Goal: Transaction & Acquisition: Purchase product/service

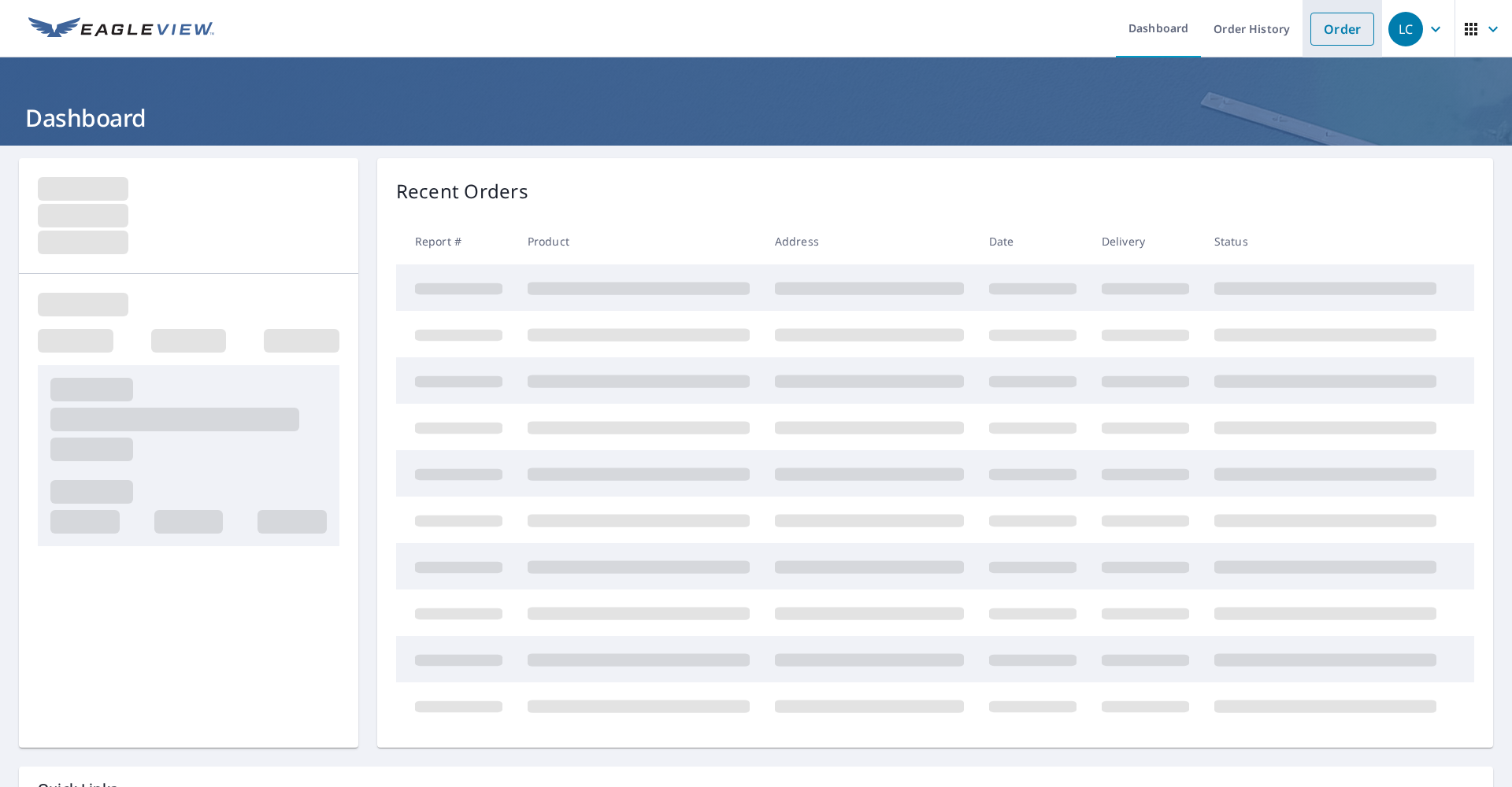
click at [1332, 19] on link "Order" at bounding box center [1342, 29] width 63 height 33
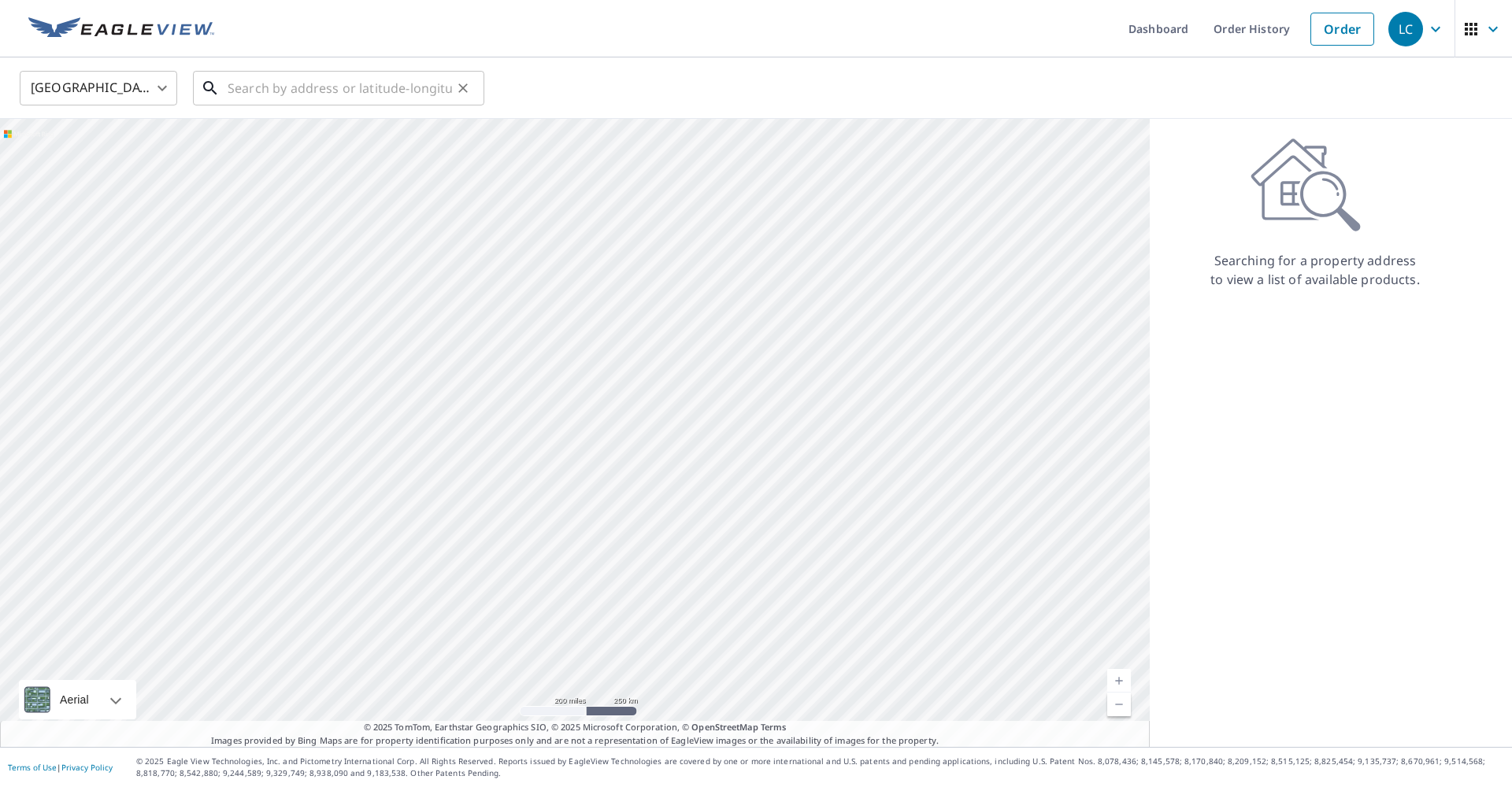
click at [316, 87] on input "text" at bounding box center [340, 88] width 225 height 44
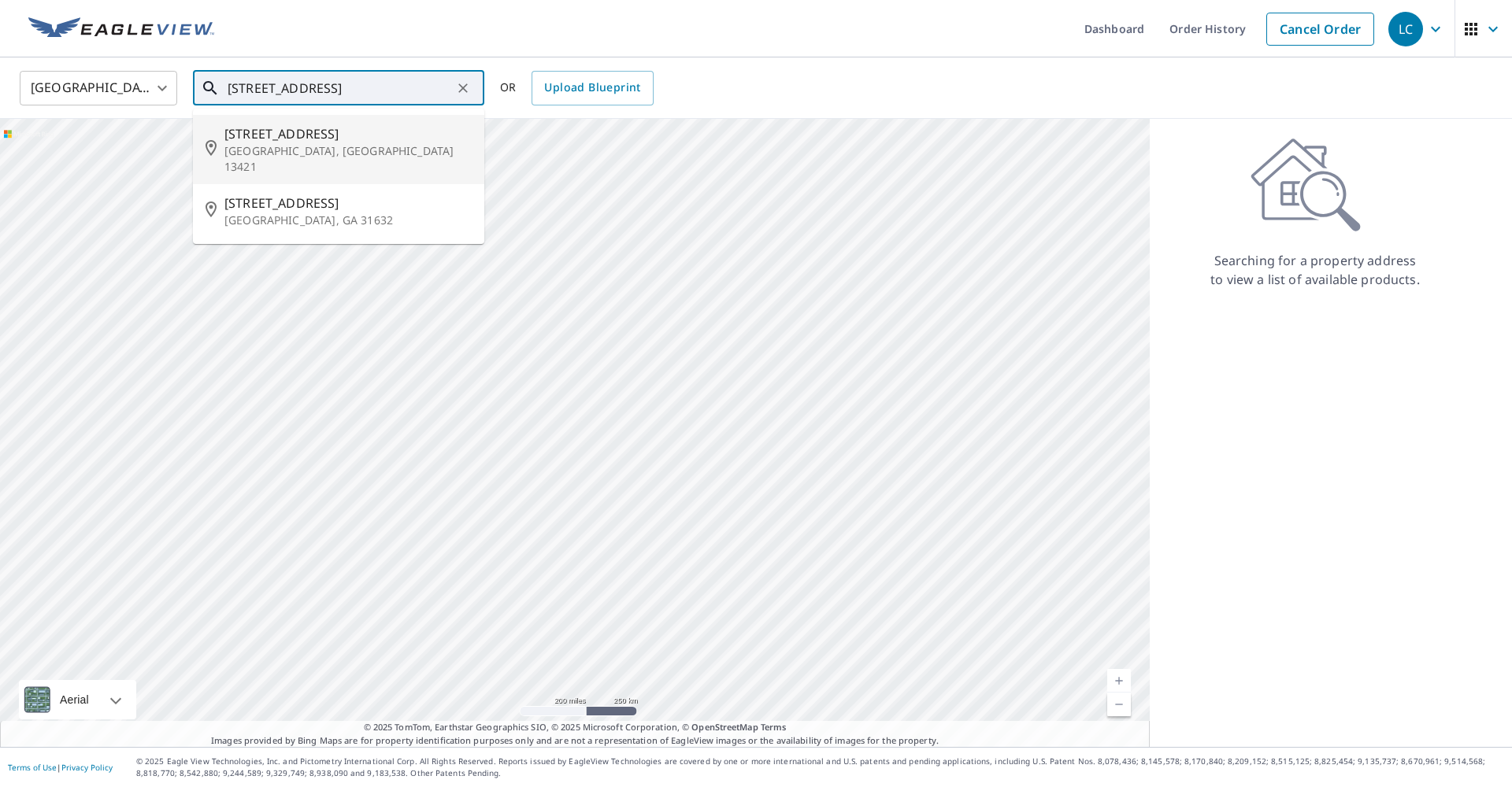
click at [296, 127] on span "[STREET_ADDRESS]" at bounding box center [348, 134] width 247 height 19
type input "[STREET_ADDRESS]"
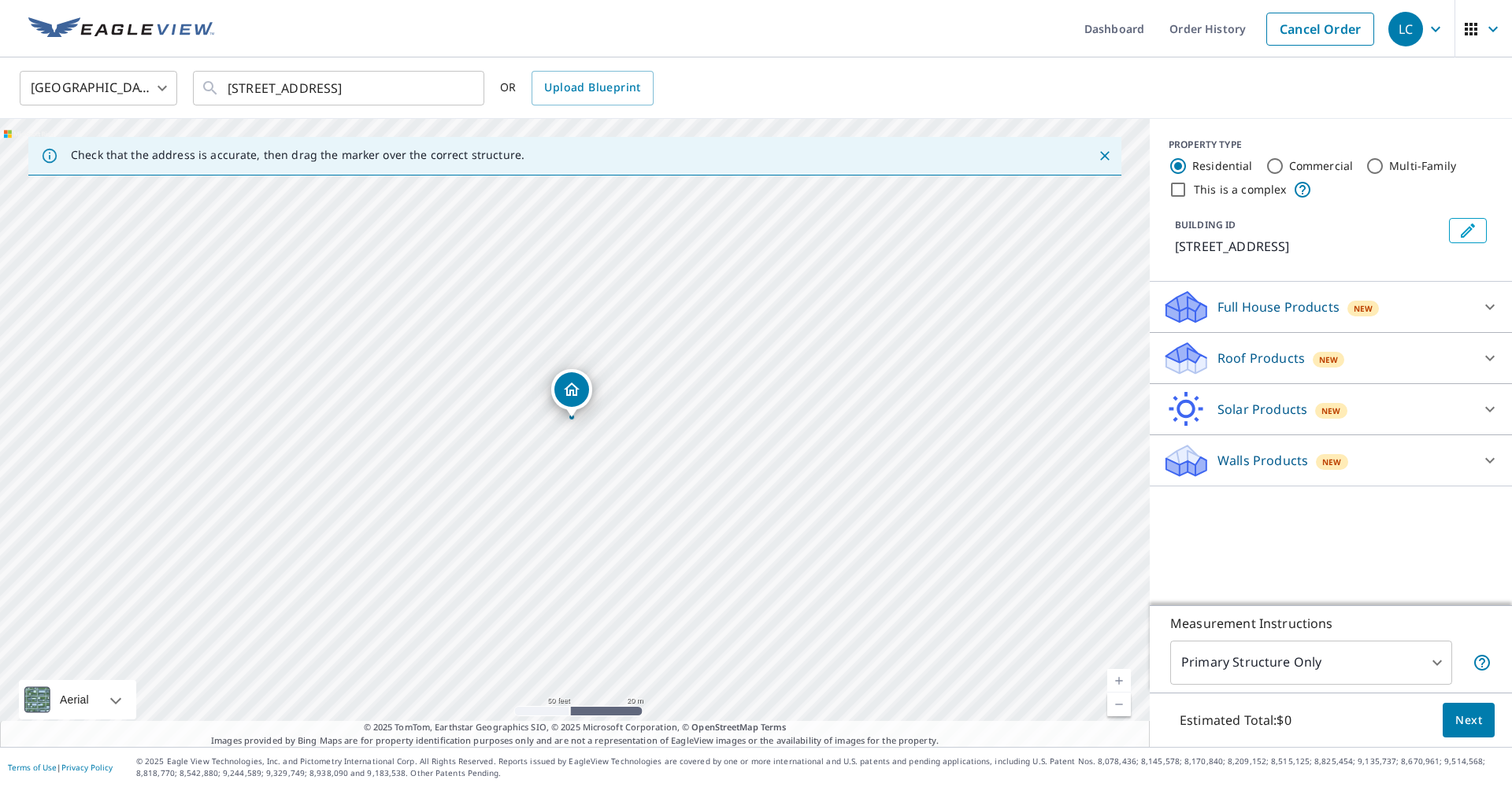
drag, startPoint x: 571, startPoint y: 394, endPoint x: 568, endPoint y: 381, distance: 13.3
click at [1251, 355] on p "Roof Products" at bounding box center [1261, 358] width 88 height 19
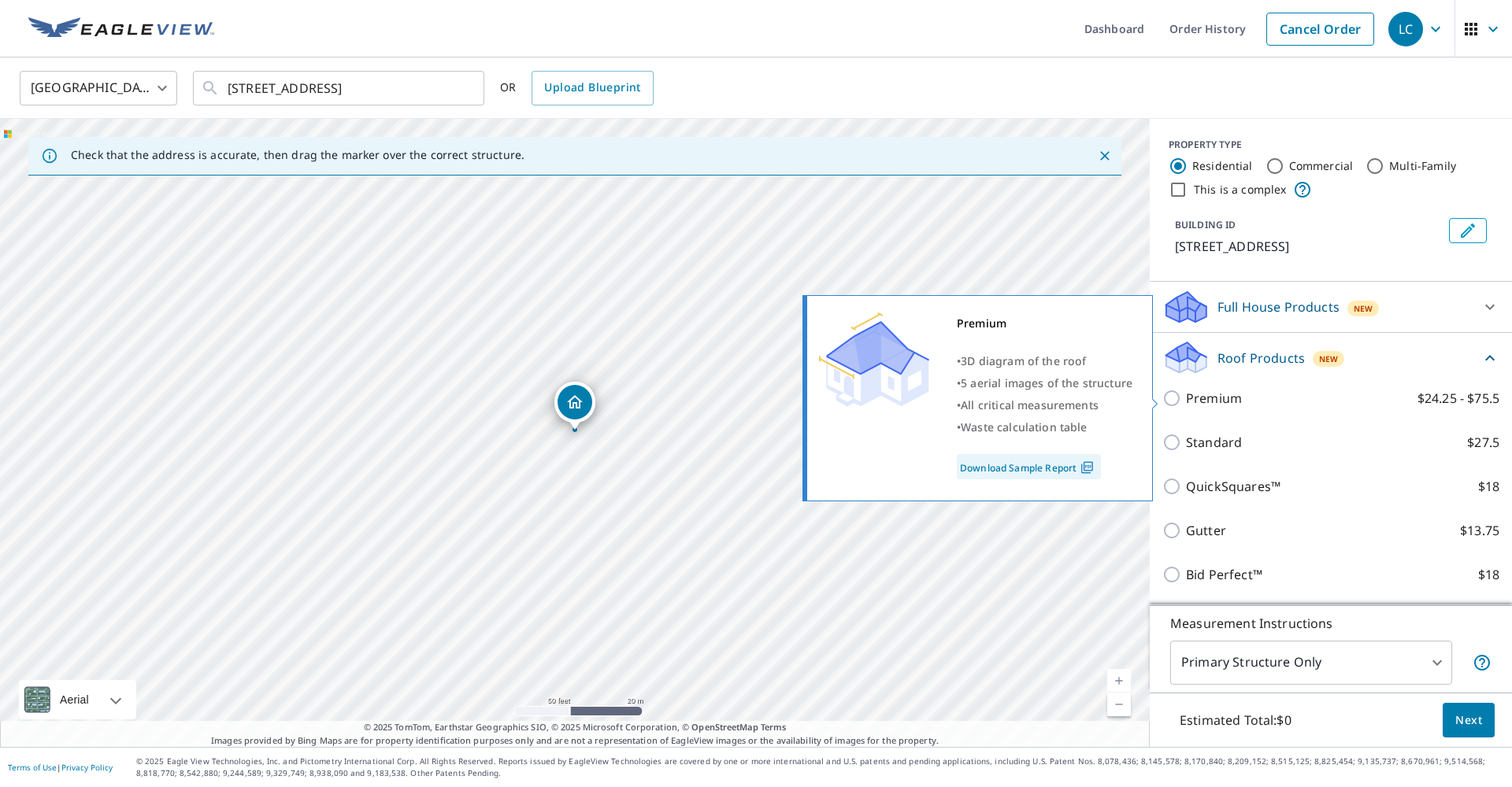
click at [1172, 398] on input "Premium $24.25 - $75.5" at bounding box center [1174, 398] width 23 height 19
checkbox input "true"
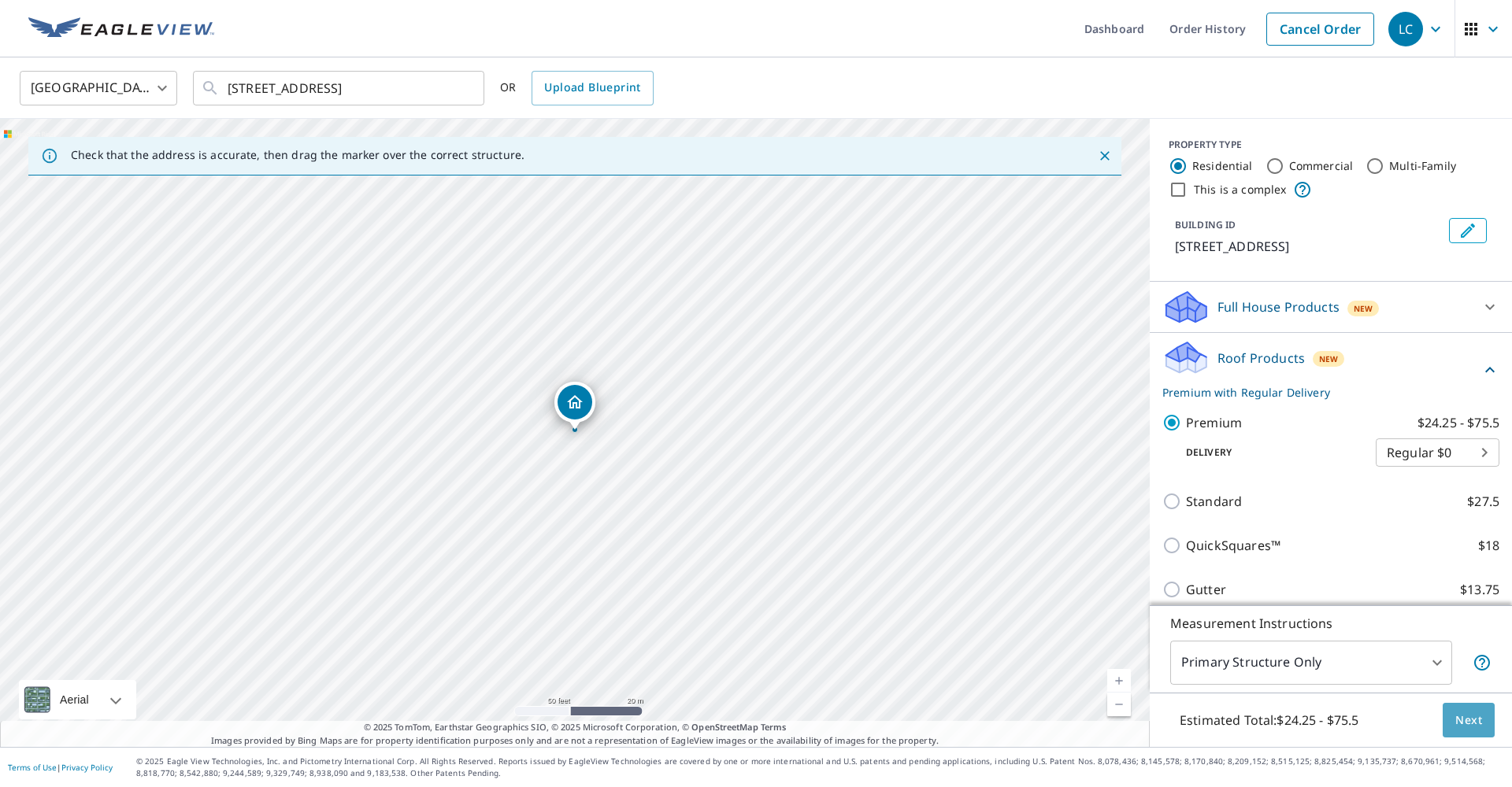
click at [1471, 724] on span "Next" at bounding box center [1469, 721] width 27 height 20
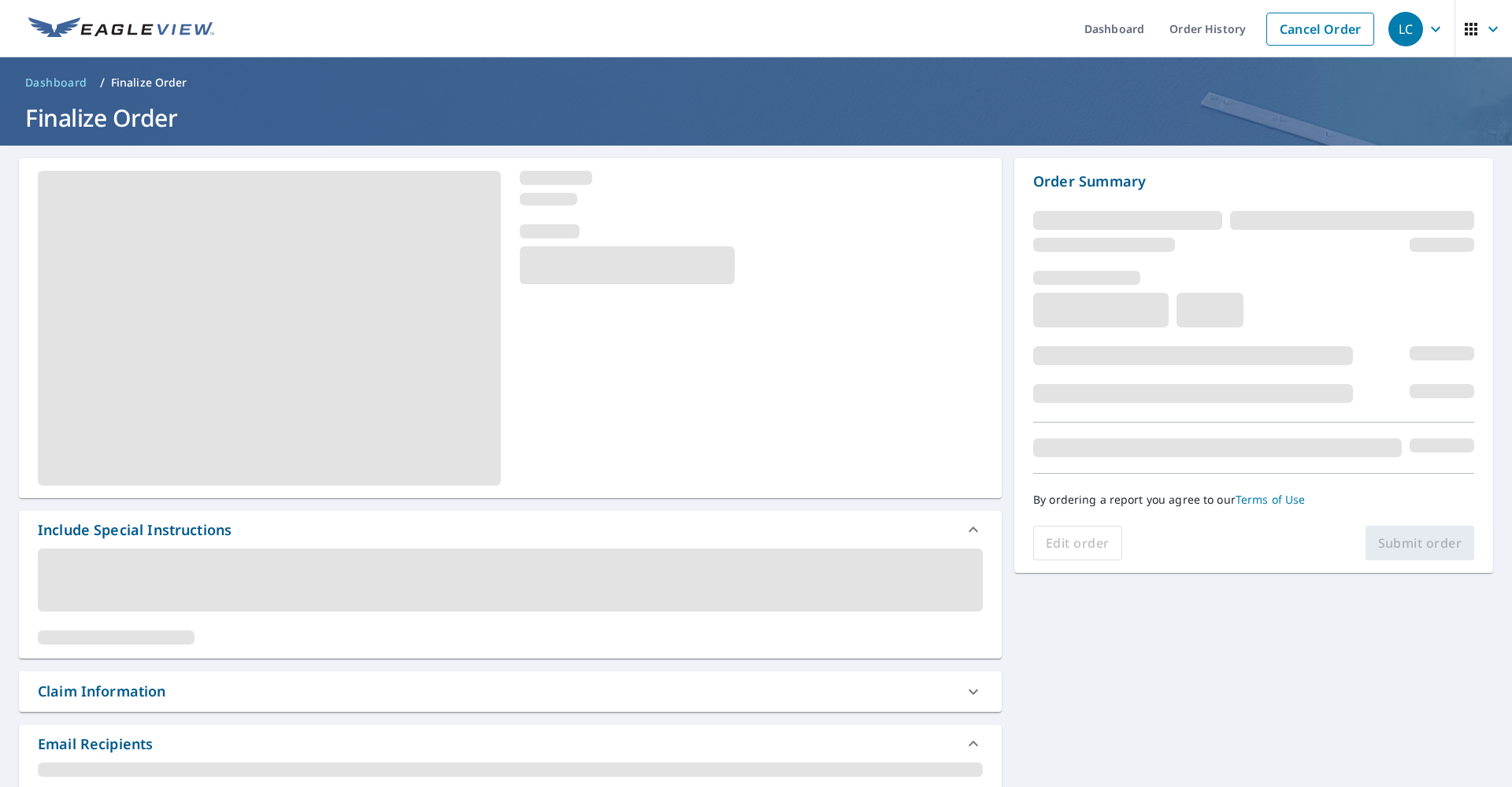
scroll to position [0, 1]
click at [1288, 23] on link "Cancel Order" at bounding box center [1319, 29] width 108 height 33
click at [1296, 35] on link "Cancel Order" at bounding box center [1319, 29] width 108 height 33
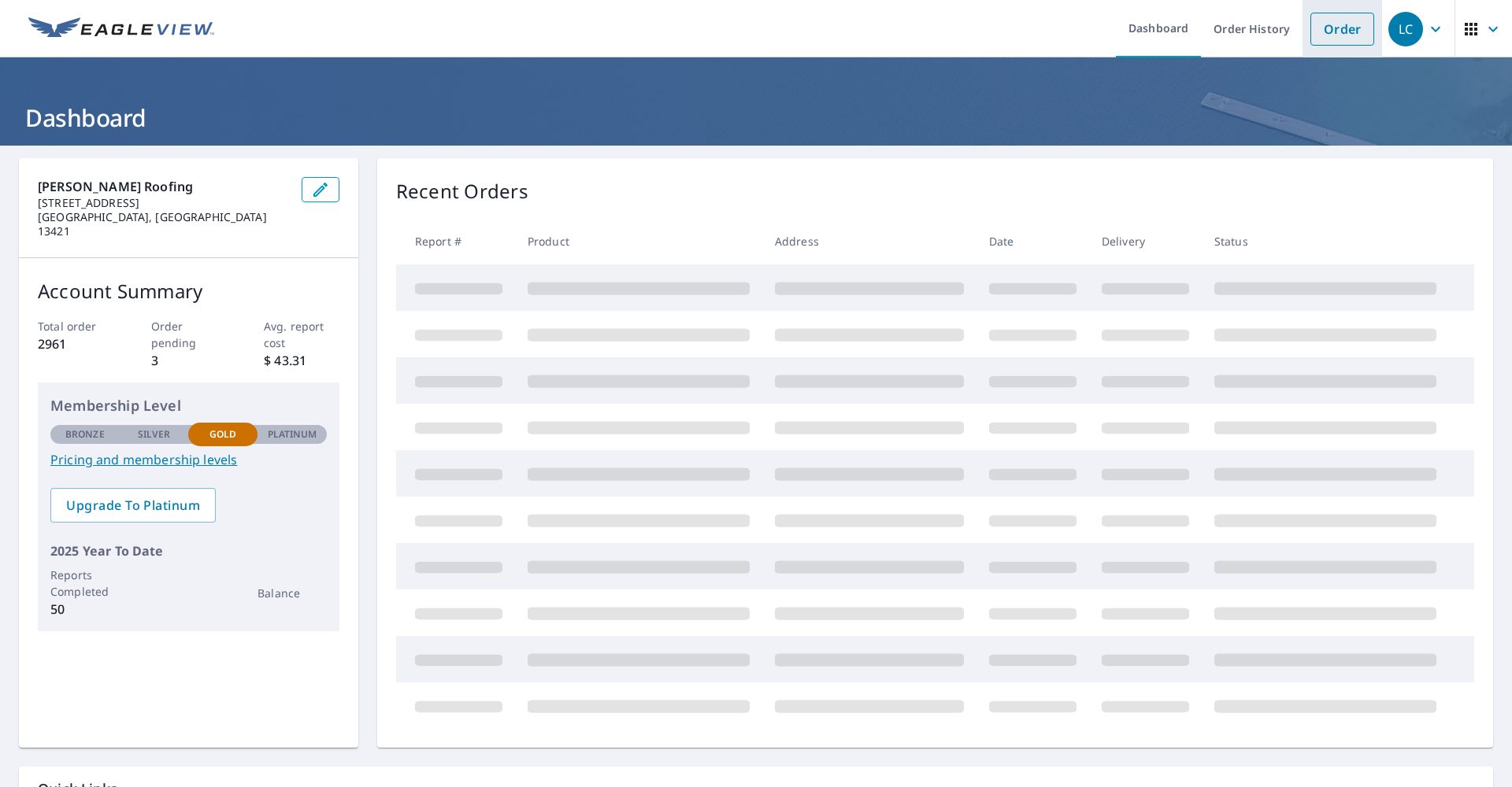
click at [1321, 30] on link "Order" at bounding box center [1342, 29] width 63 height 33
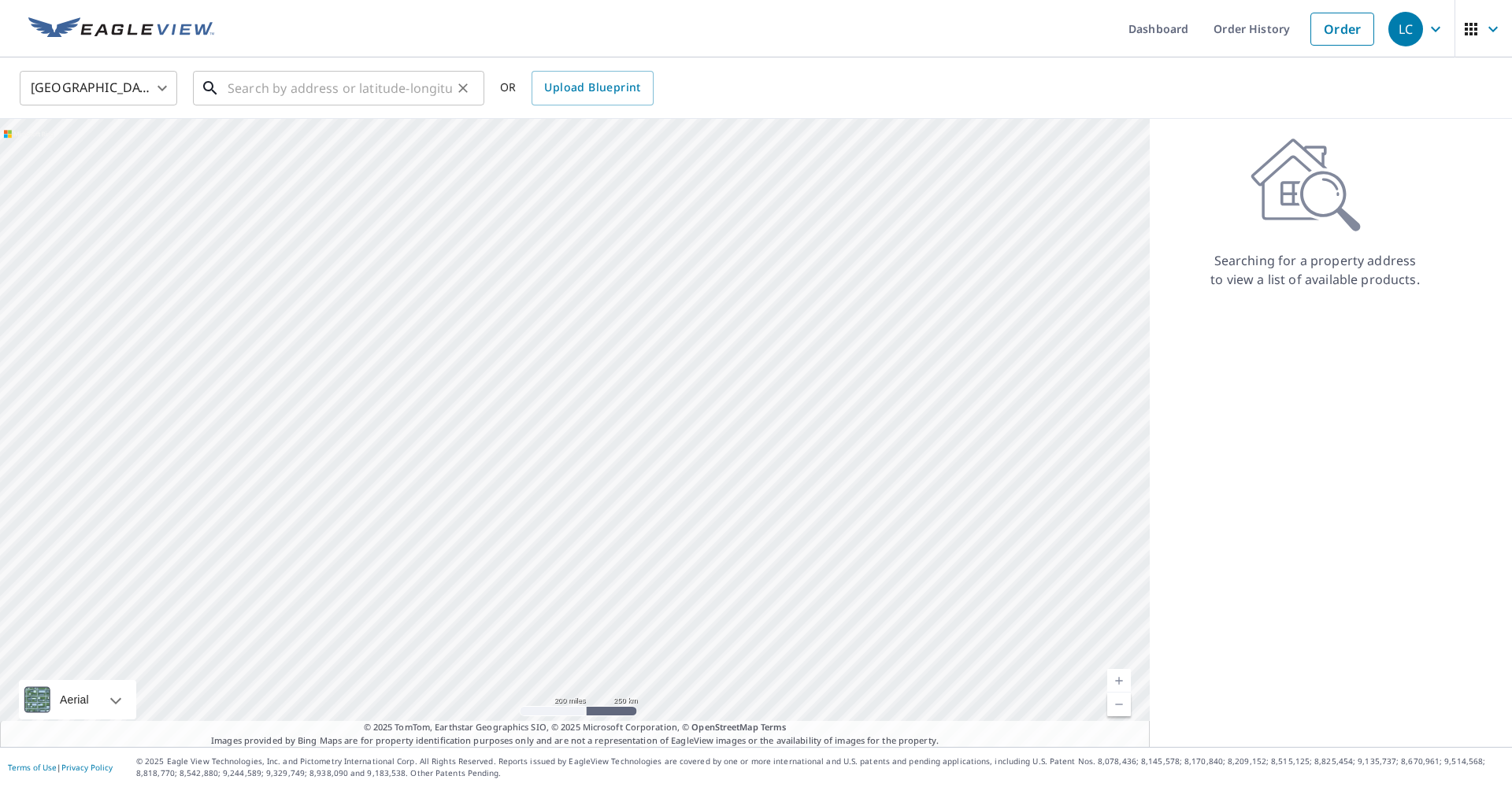
click at [368, 81] on input "text" at bounding box center [340, 88] width 225 height 44
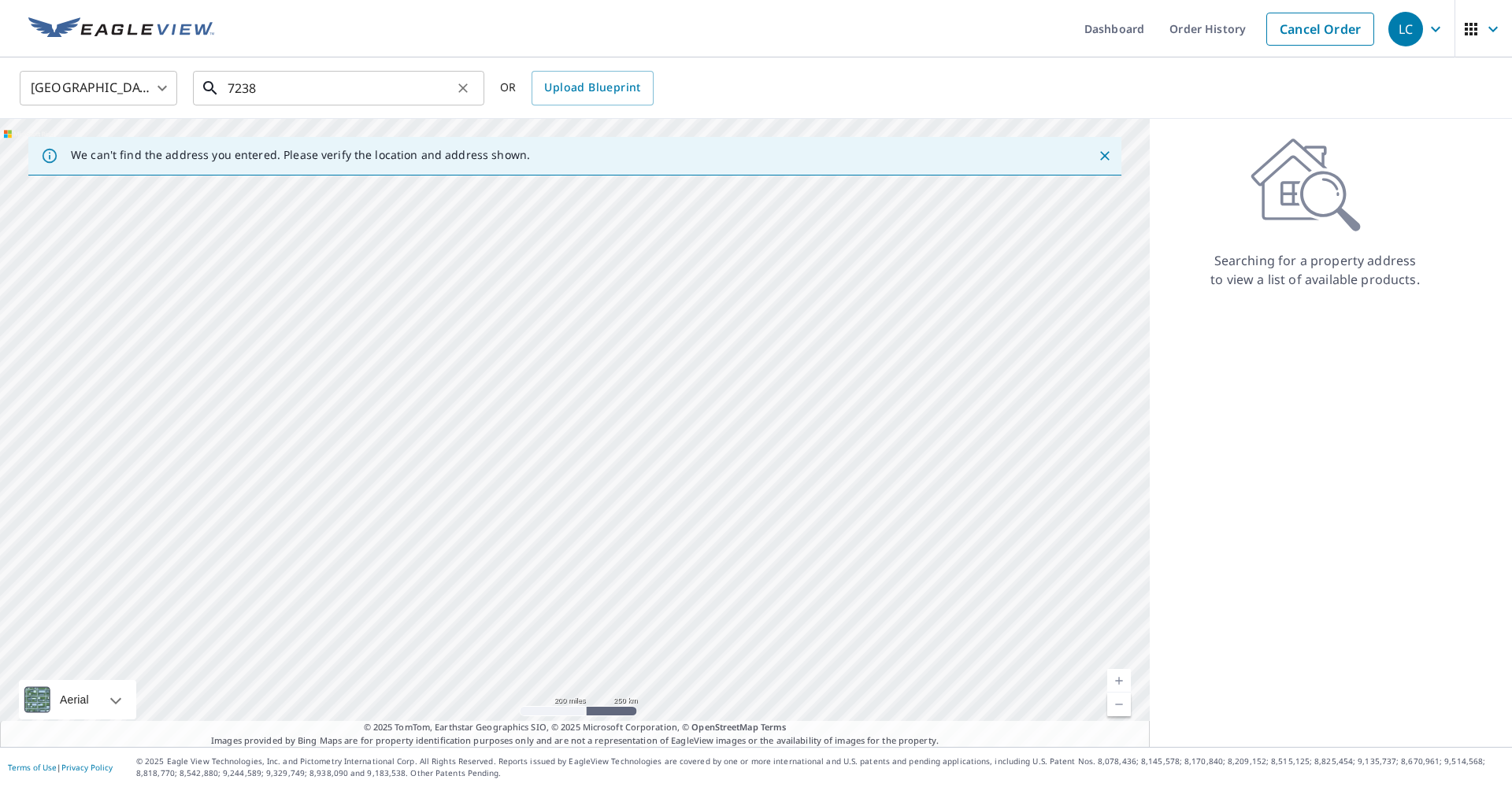
click at [306, 92] on input "7238" at bounding box center [340, 88] width 225 height 44
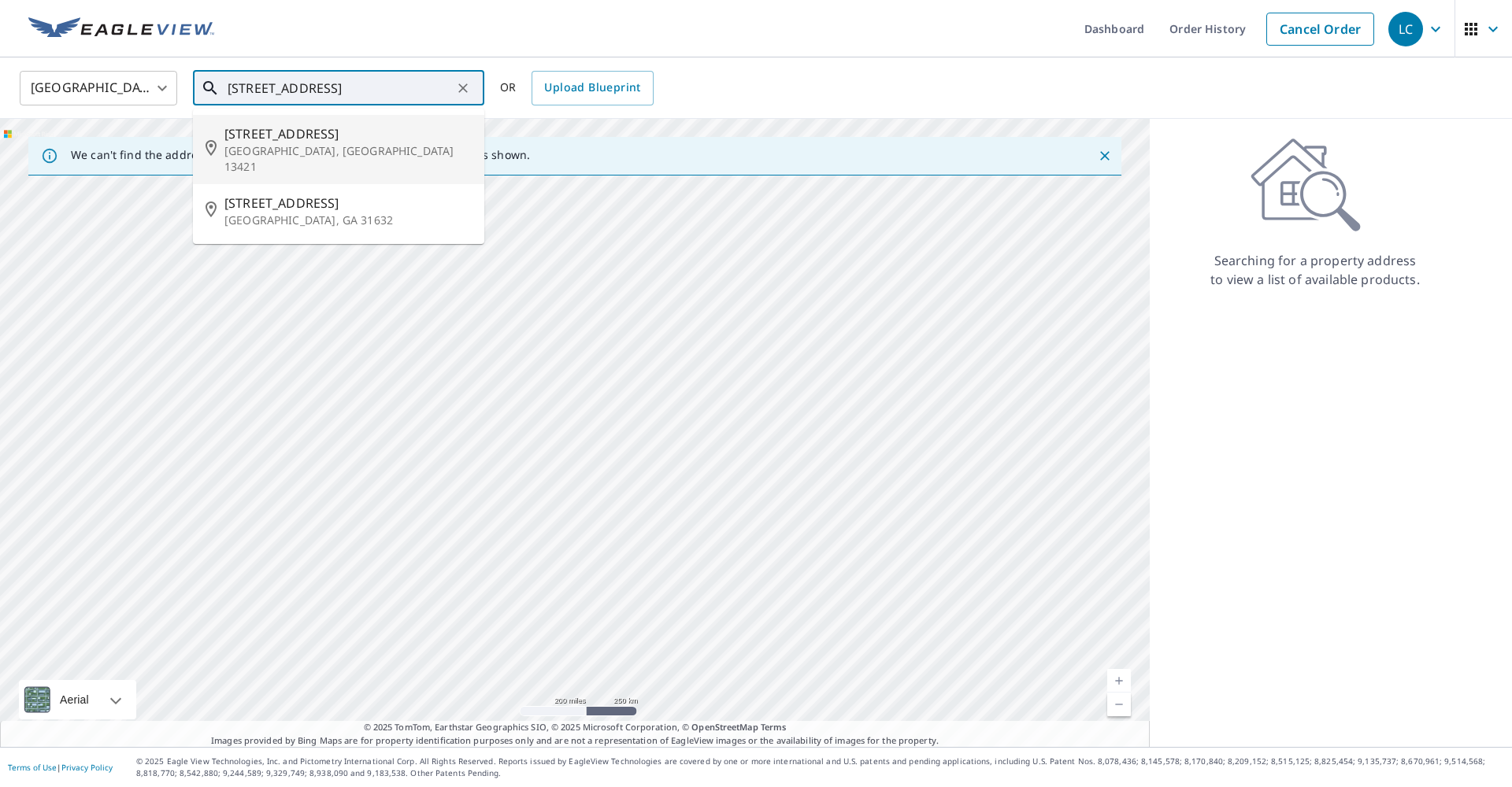
click at [222, 149] on icon at bounding box center [215, 149] width 19 height 19
type input "[STREET_ADDRESS]"
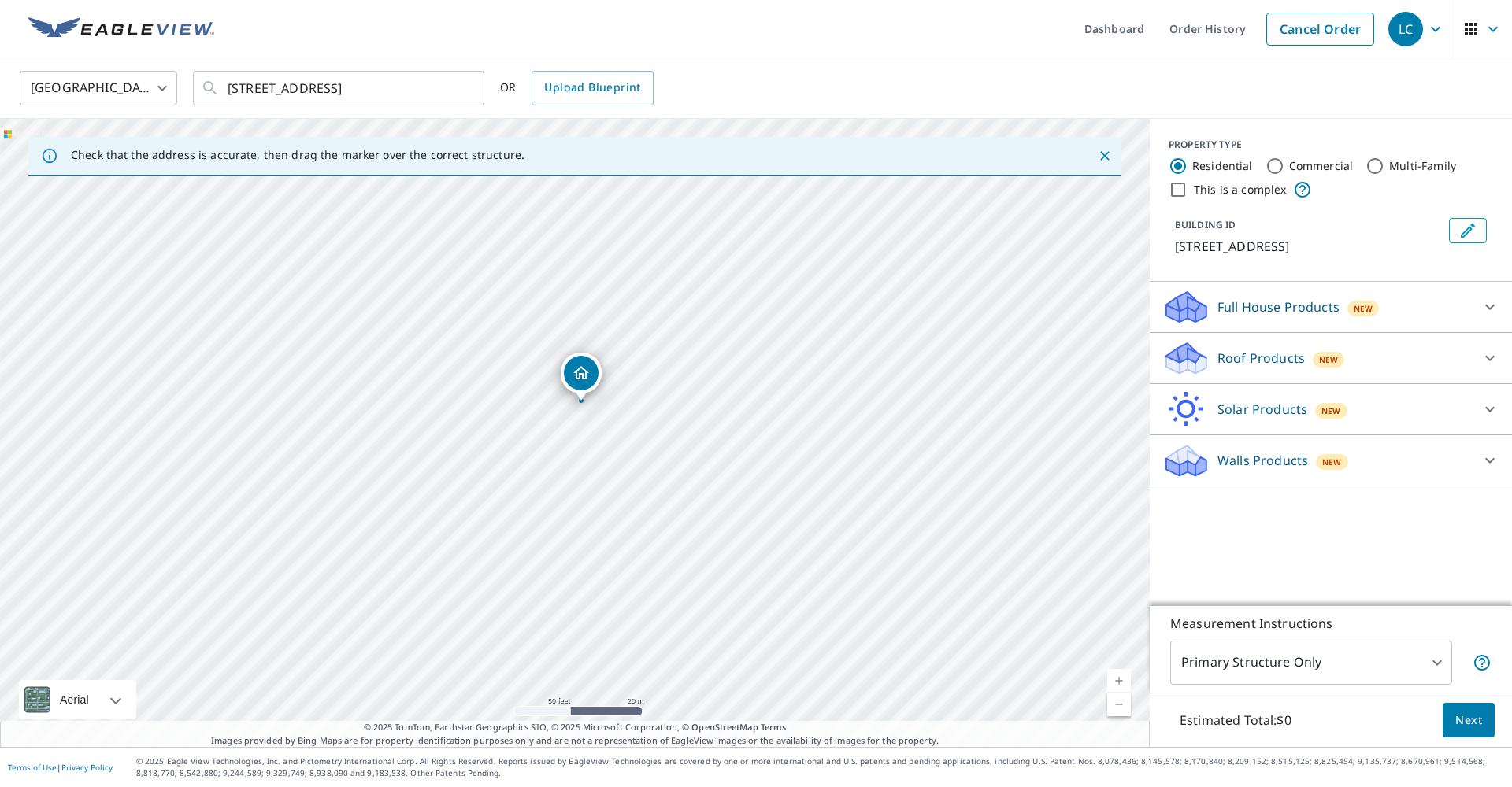
click at [1237, 364] on p "Roof Products" at bounding box center [1261, 358] width 88 height 19
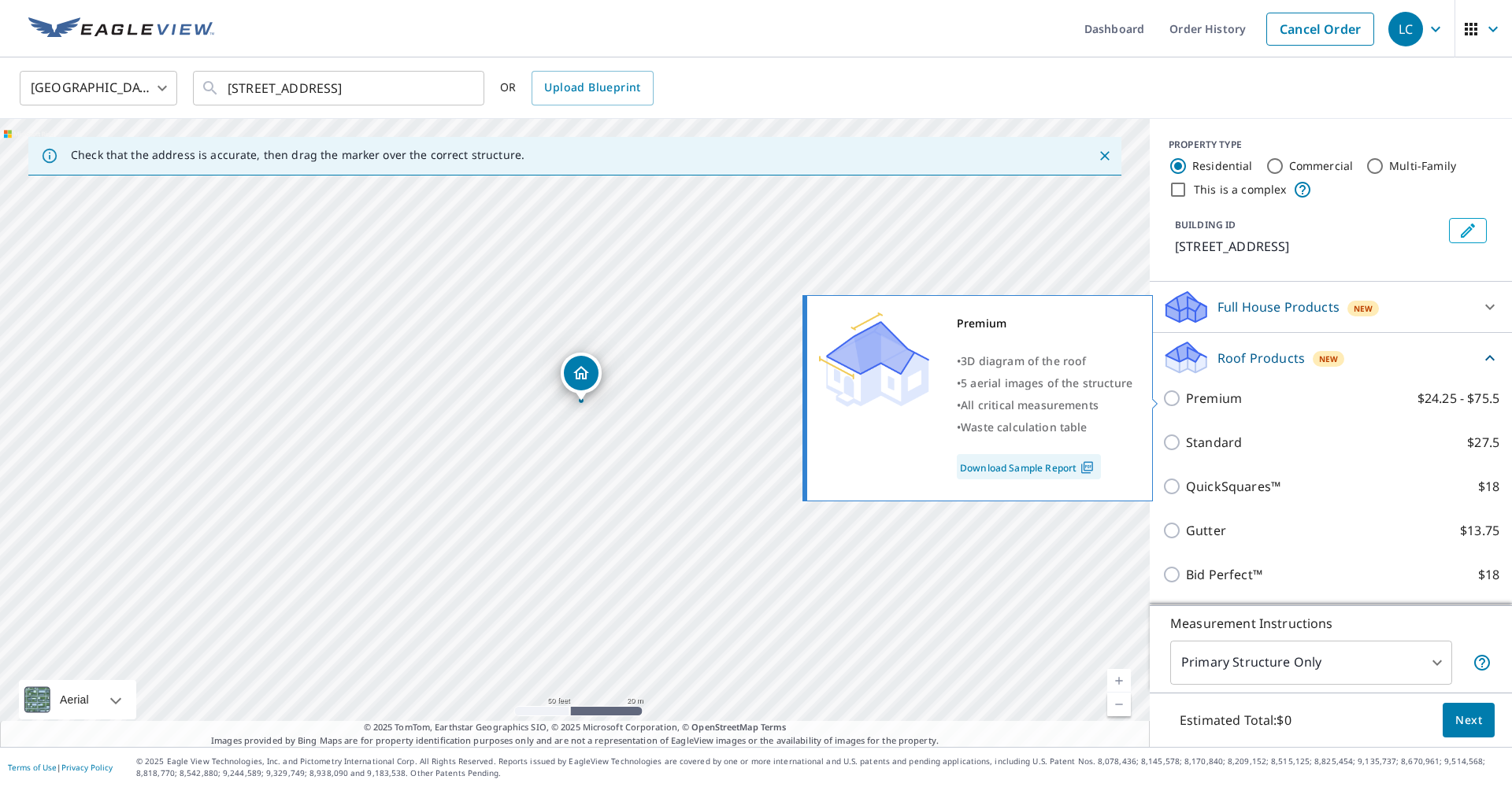
click at [1199, 407] on p "Premium" at bounding box center [1213, 398] width 56 height 19
click at [1186, 407] on input "Premium $24.25 - $75.5" at bounding box center [1174, 398] width 23 height 19
checkbox input "true"
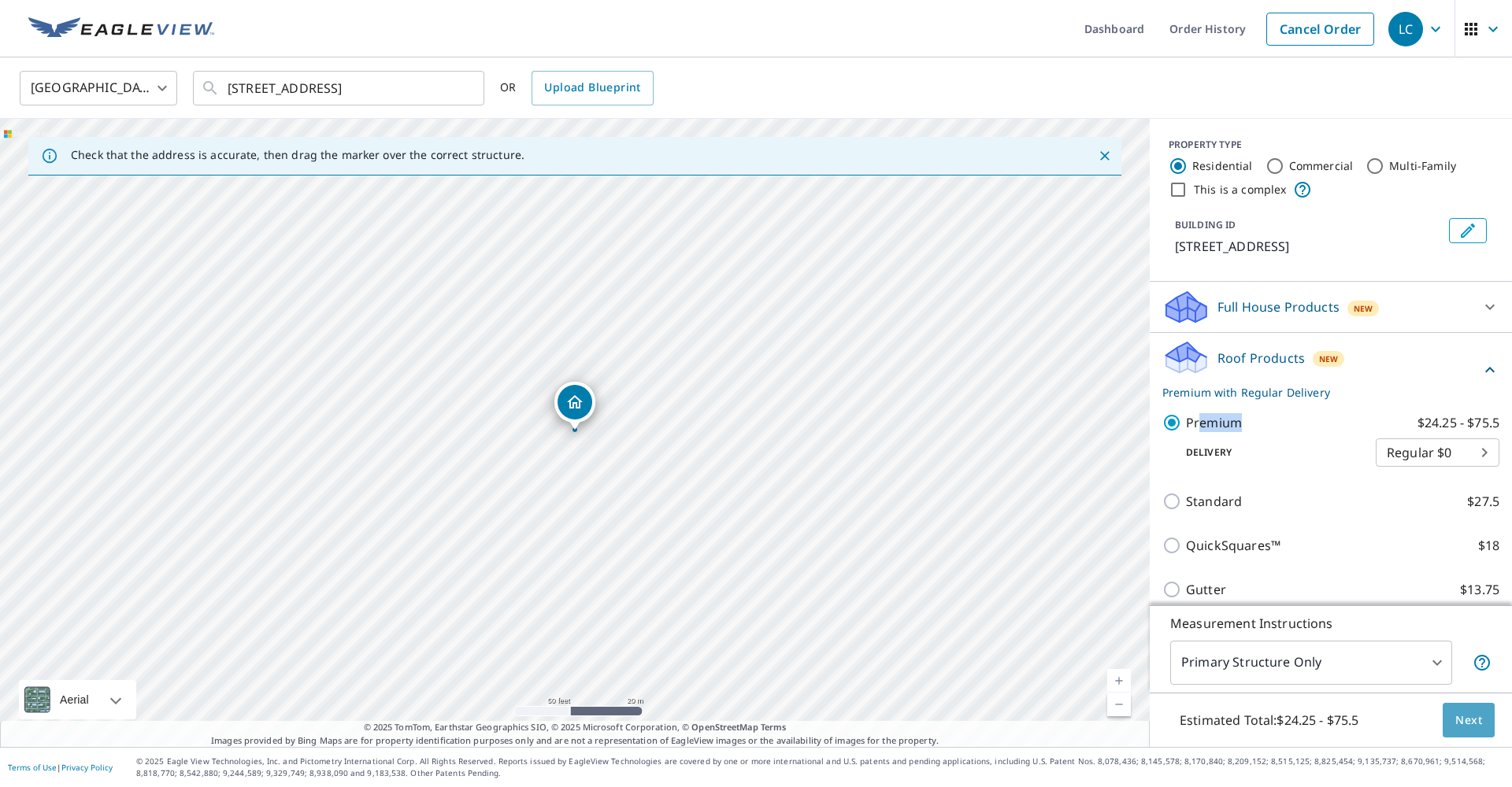
click at [1461, 722] on span "Next" at bounding box center [1469, 721] width 27 height 20
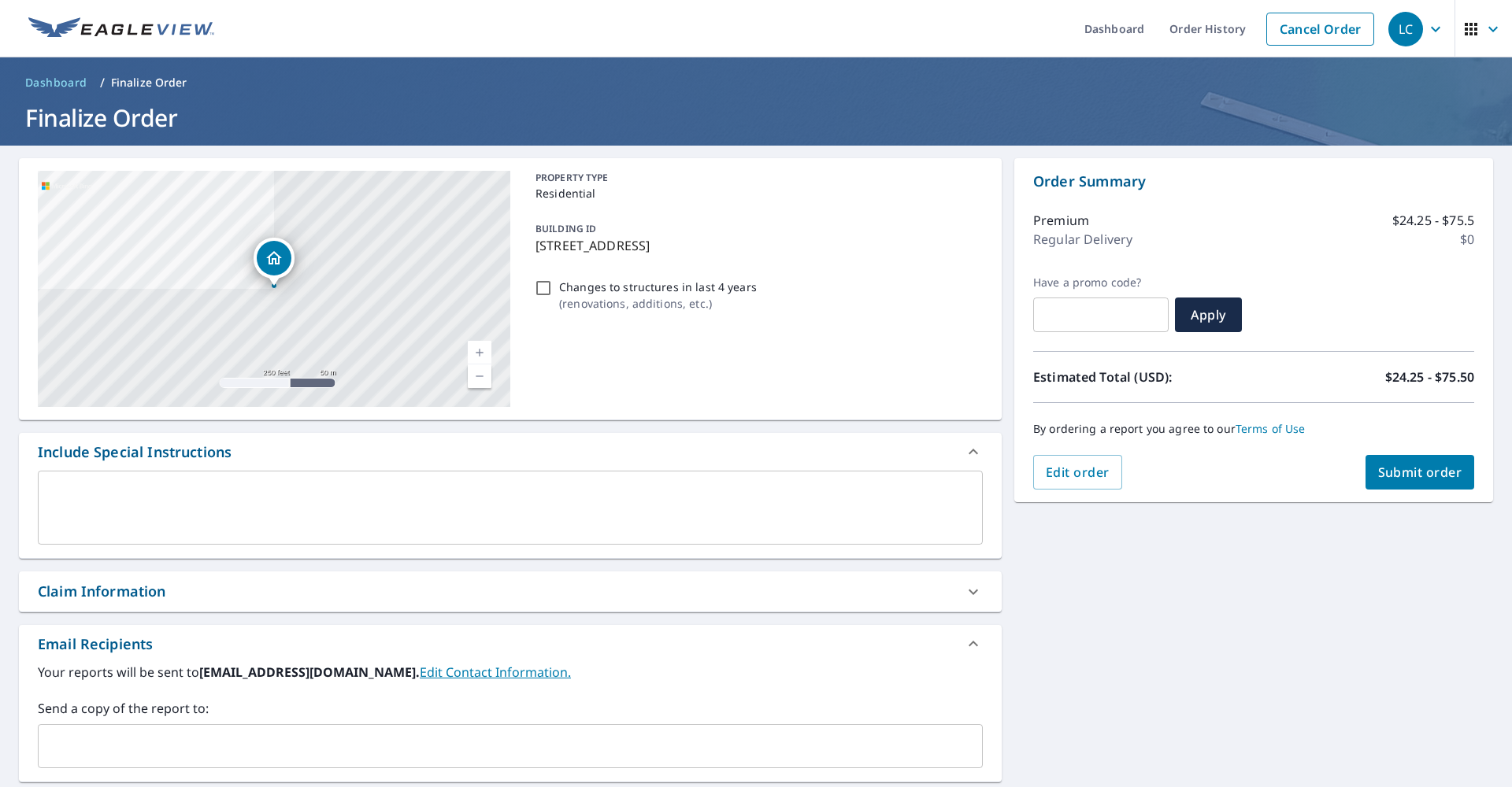
click at [1387, 479] on span "Submit order" at bounding box center [1419, 472] width 84 height 18
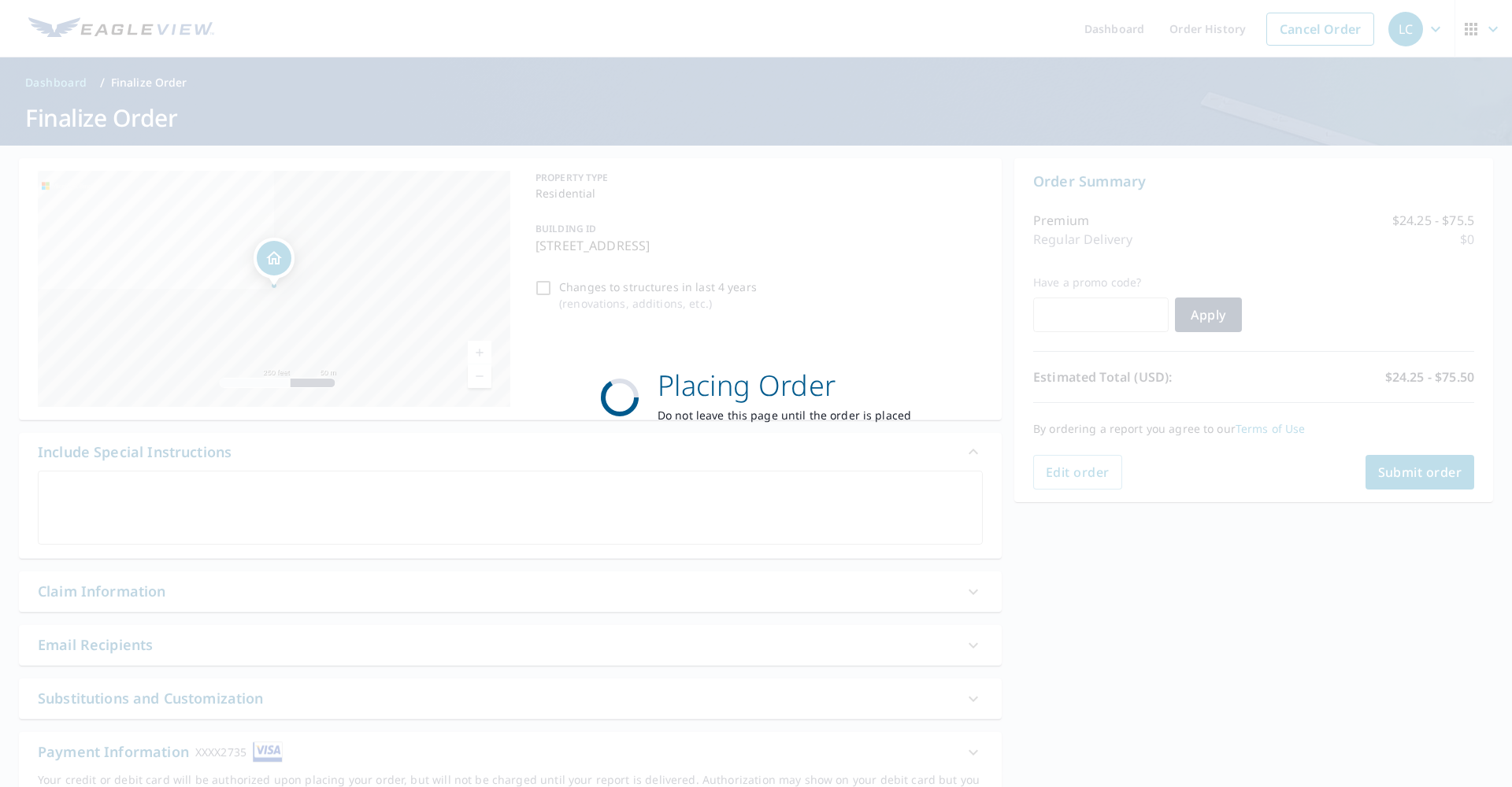
click at [1193, 467] on div "Placing Order Do not leave this page until the order is placed" at bounding box center [756, 393] width 1512 height 787
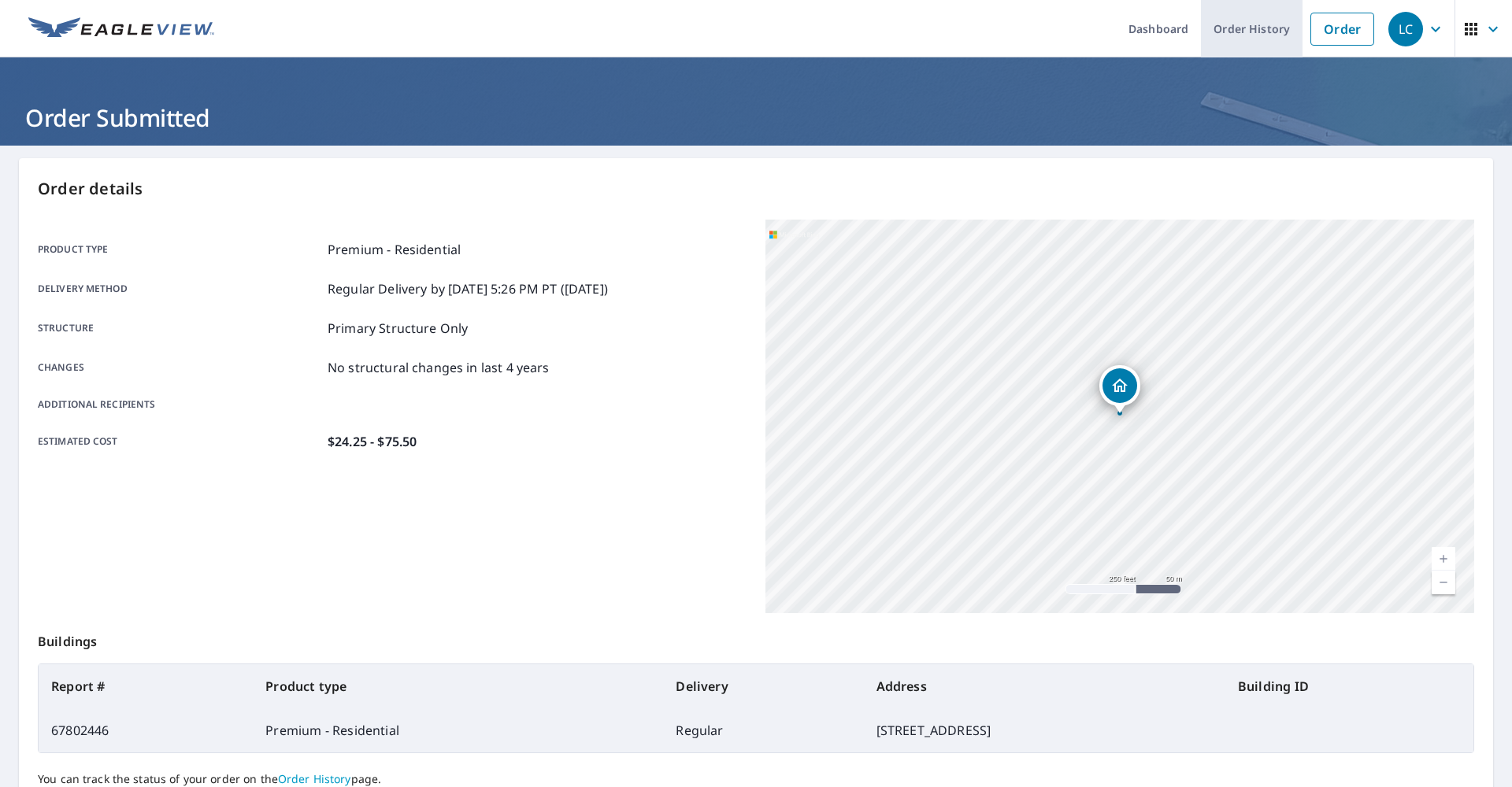
click at [1252, 34] on link "Order History" at bounding box center [1252, 28] width 102 height 58
